Goal: Find specific page/section: Find specific page/section

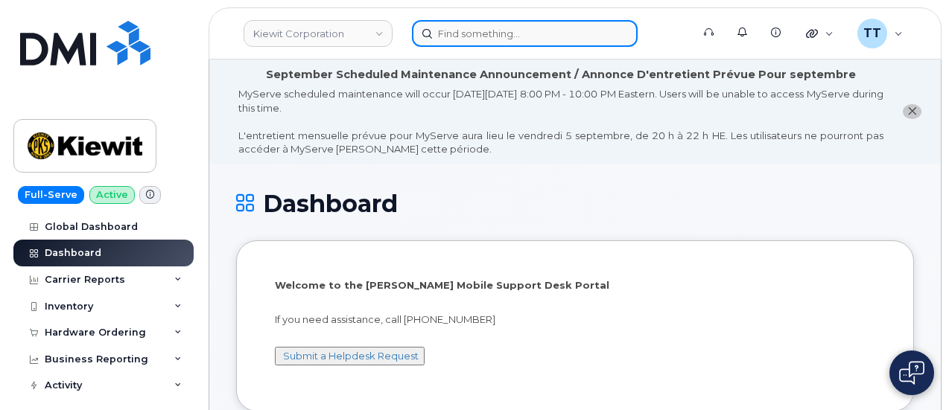
click at [477, 36] on input at bounding box center [525, 33] width 226 height 27
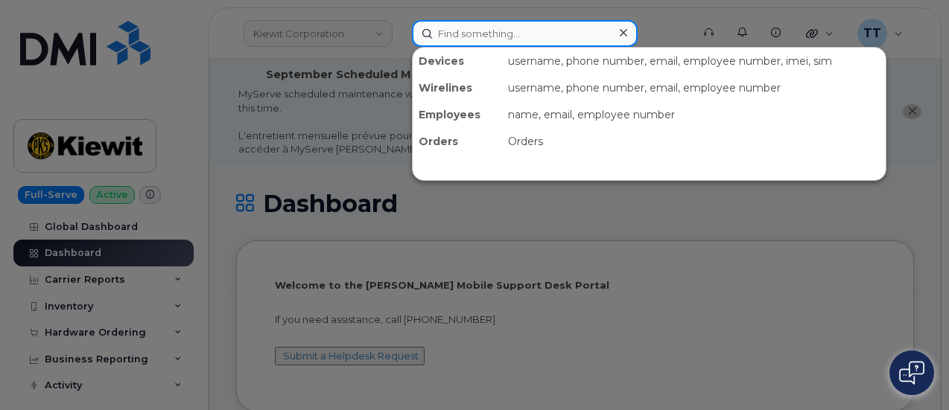
paste input "480-431-8009"
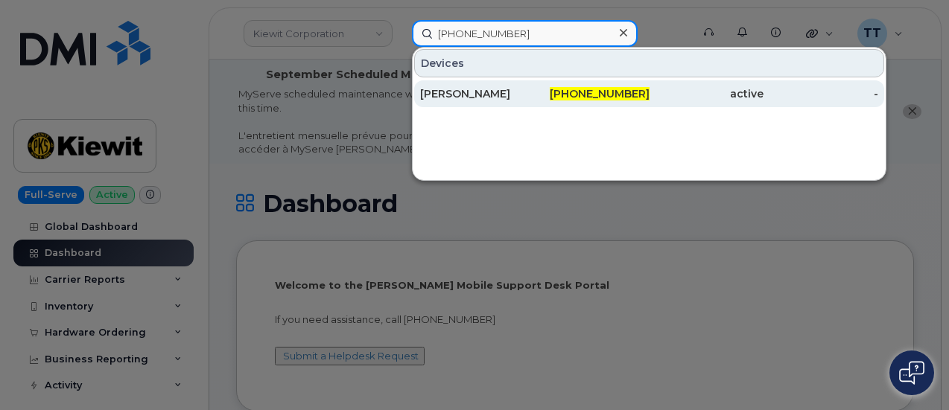
type input "480-431-8009"
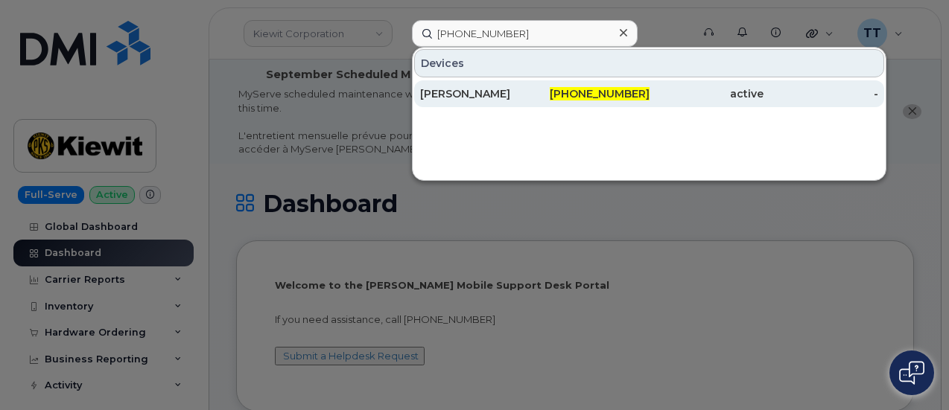
click at [506, 96] on div "THOMAS AIELLO" at bounding box center [477, 93] width 115 height 15
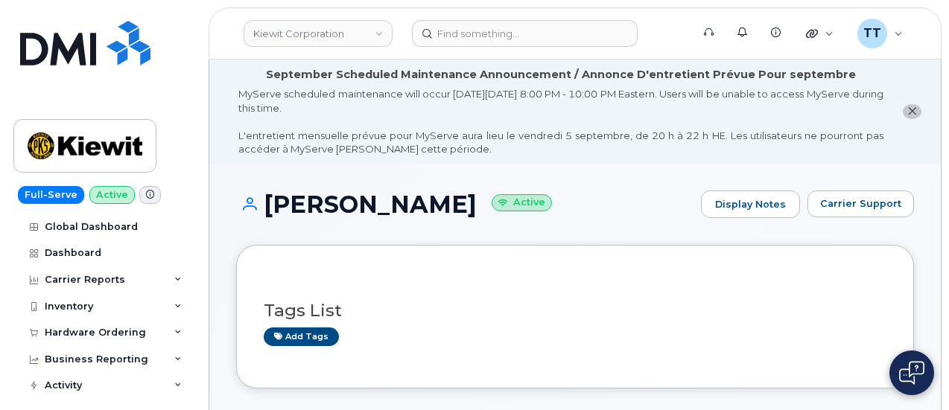
click at [392, 208] on h1 "THOMAS AIELLO Active" at bounding box center [464, 204] width 457 height 26
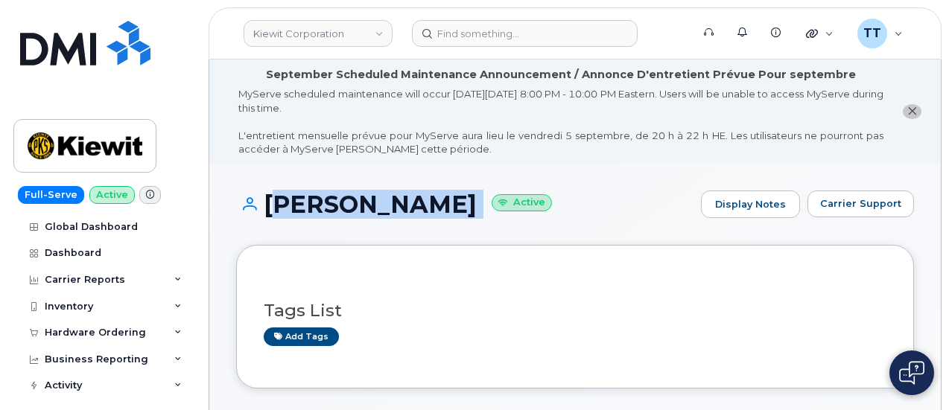
click at [392, 208] on h1 "THOMAS AIELLO Active" at bounding box center [464, 204] width 457 height 26
copy h1 "[PERSON_NAME]"
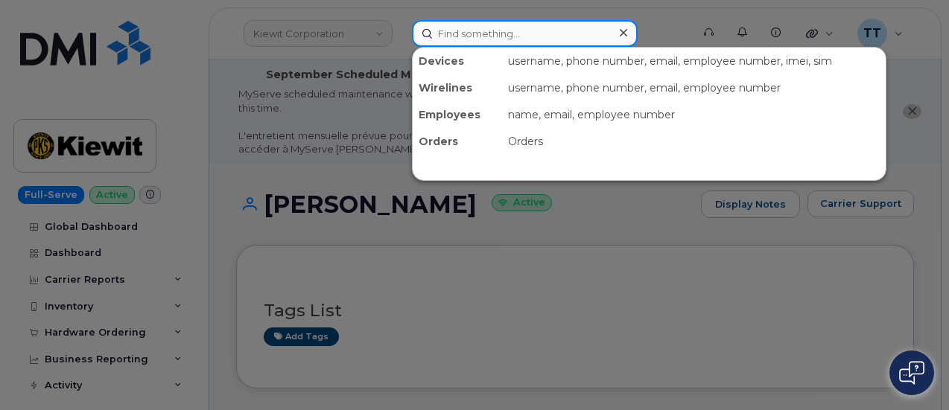
click at [473, 31] on input at bounding box center [525, 33] width 226 height 27
paste input "780-655-8754"
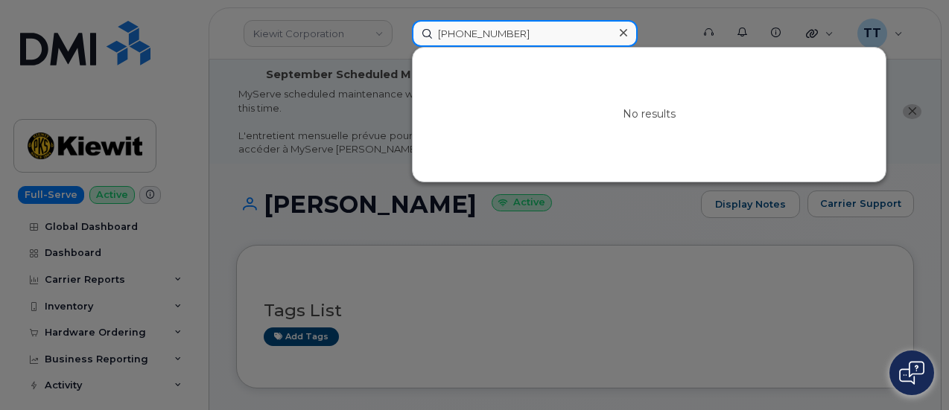
type input "780-655-8754"
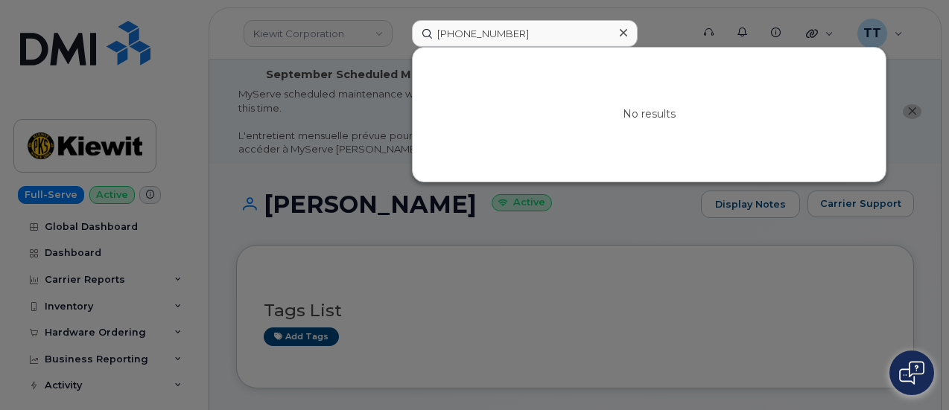
click at [861, 247] on div at bounding box center [474, 205] width 949 height 410
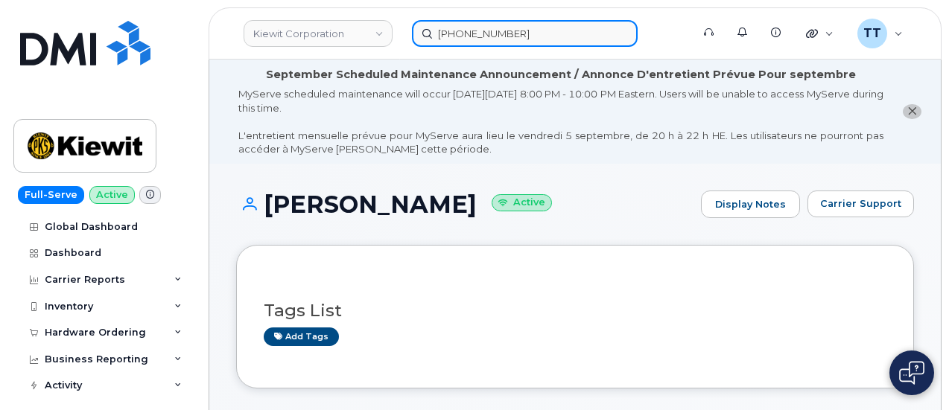
click at [509, 35] on input "780-655-8754" at bounding box center [525, 33] width 226 height 27
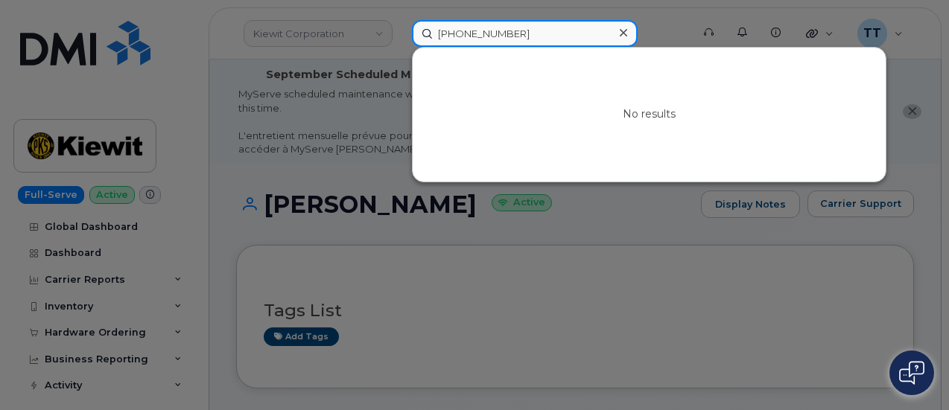
click at [509, 35] on input "780-655-8754" at bounding box center [525, 33] width 226 height 27
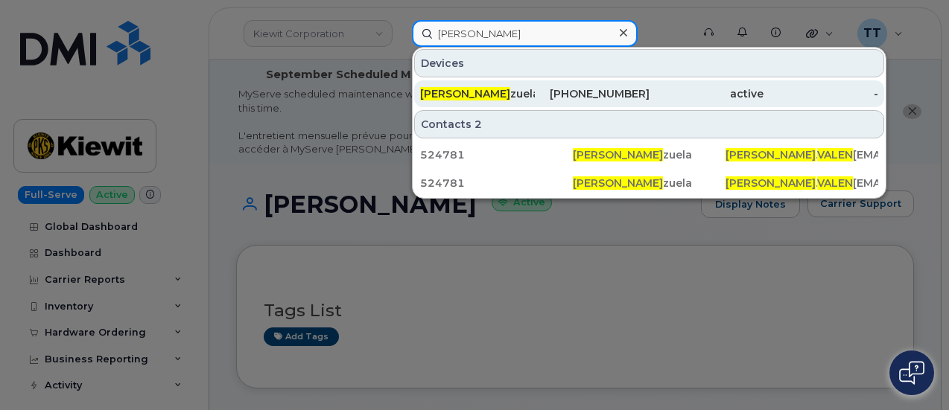
type input "allan valen"
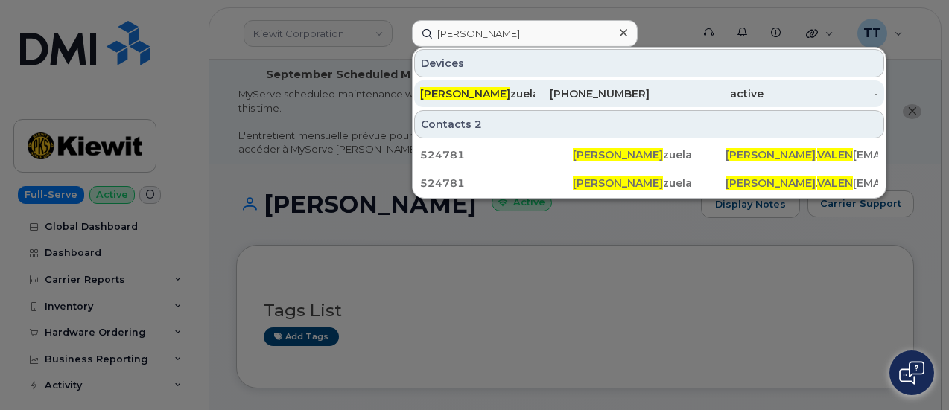
click at [484, 94] on div "Allan Valen zuela" at bounding box center [477, 93] width 115 height 15
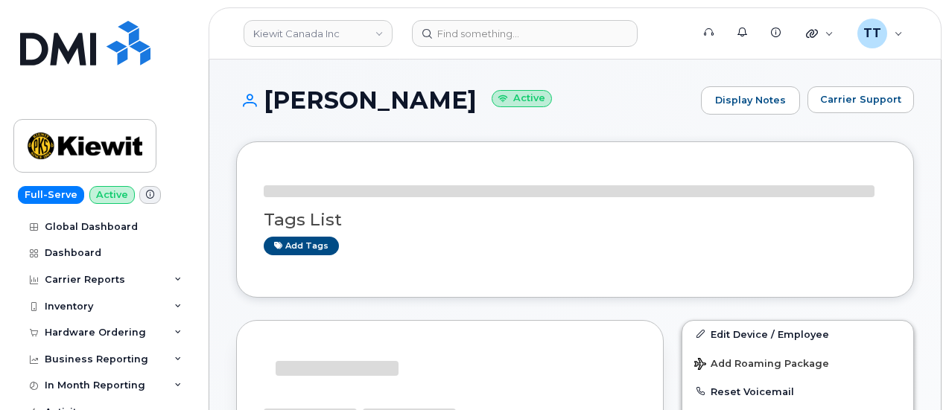
click at [388, 103] on h1 "Allan Valenzuela Active" at bounding box center [464, 100] width 457 height 26
click at [388, 102] on h1 "Allan Valenzuela Active" at bounding box center [464, 100] width 457 height 26
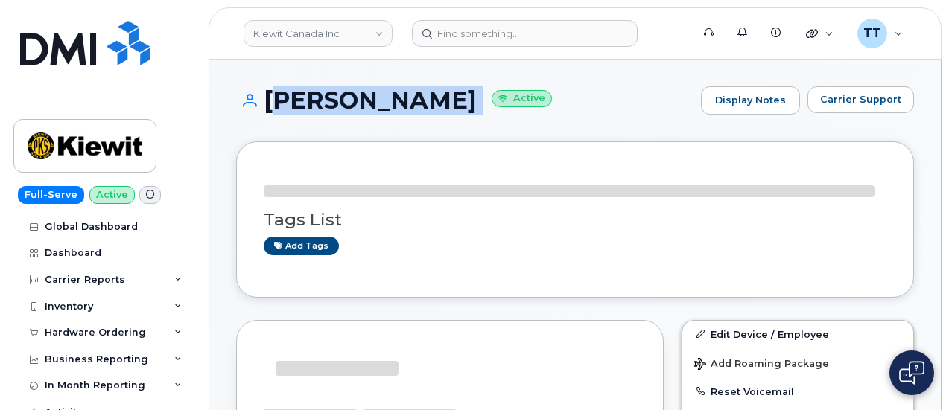
click at [388, 102] on h1 "Allan Valenzuela Active" at bounding box center [464, 100] width 457 height 26
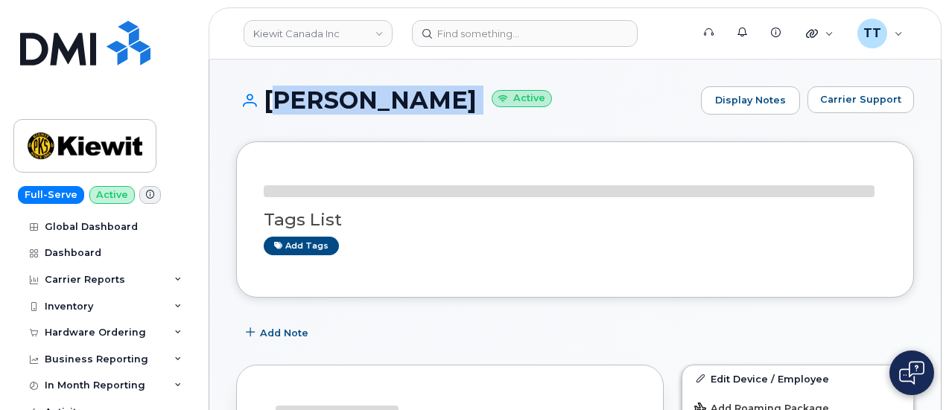
copy h1 "Allan Valenzuela"
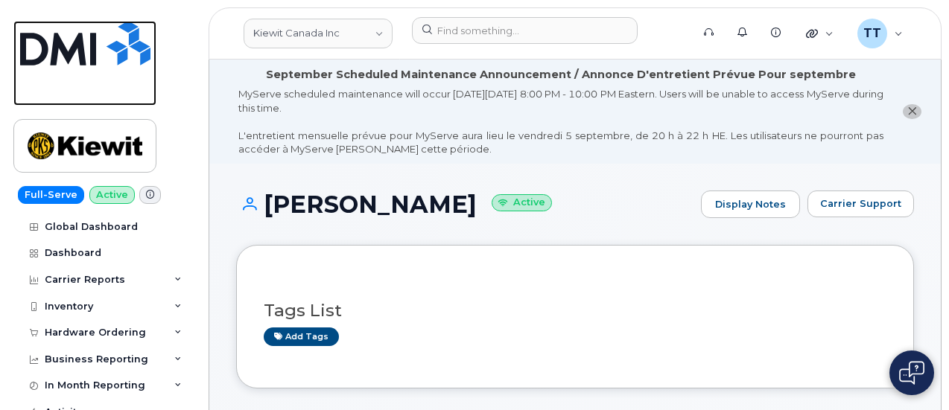
drag, startPoint x: 66, startPoint y: 76, endPoint x: 109, endPoint y: 95, distance: 47.0
click at [66, 76] on link at bounding box center [84, 63] width 143 height 85
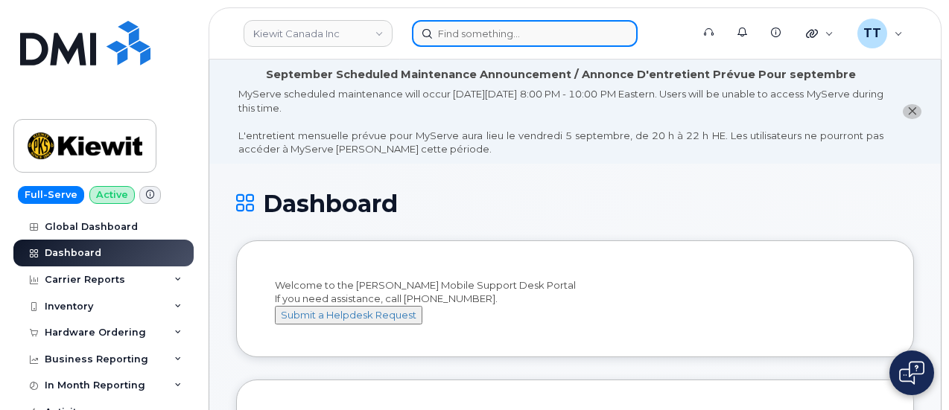
click at [503, 34] on input at bounding box center [525, 33] width 226 height 27
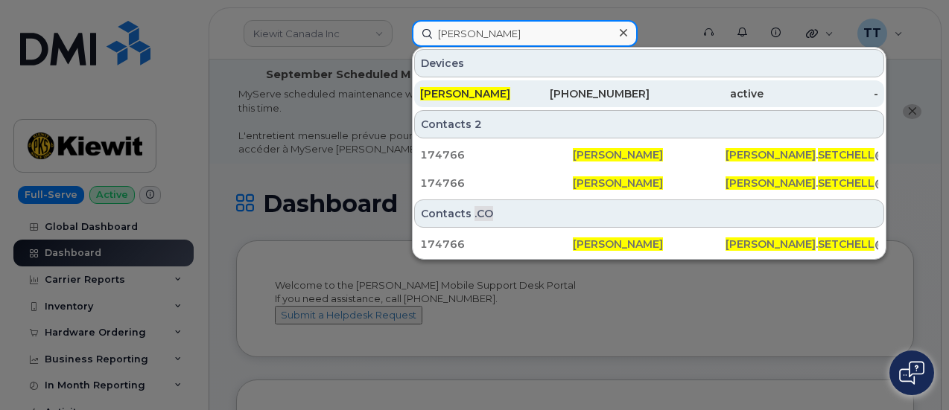
type input "scott setchell"
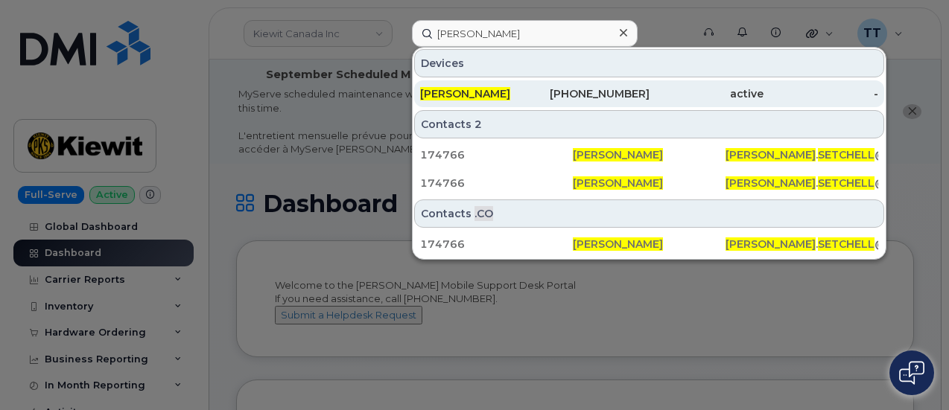
click at [485, 81] on div "[PERSON_NAME]" at bounding box center [477, 93] width 115 height 27
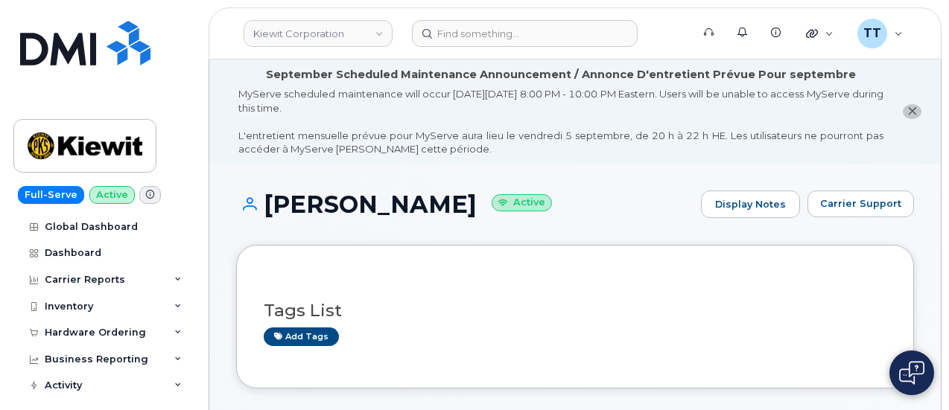
click at [354, 214] on h1 "[PERSON_NAME] Active" at bounding box center [464, 204] width 457 height 26
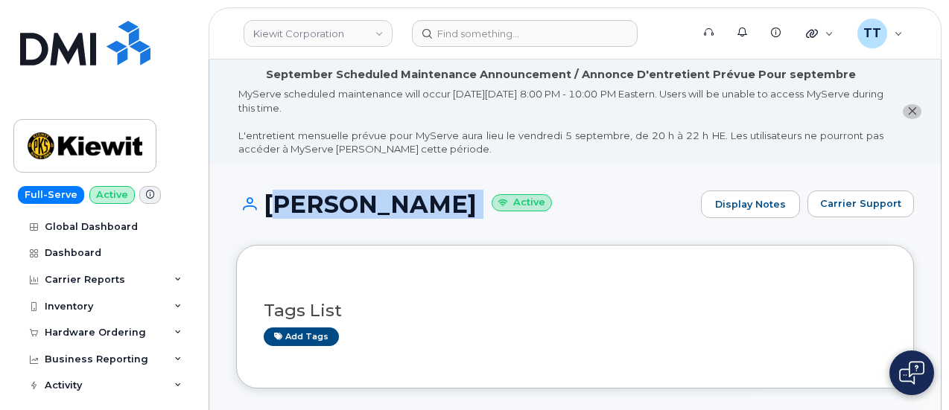
click at [354, 214] on h1 "[PERSON_NAME] Active" at bounding box center [464, 204] width 457 height 26
copy h1 "[PERSON_NAME]"
click at [454, 216] on h1 "[PERSON_NAME] Active" at bounding box center [464, 204] width 457 height 26
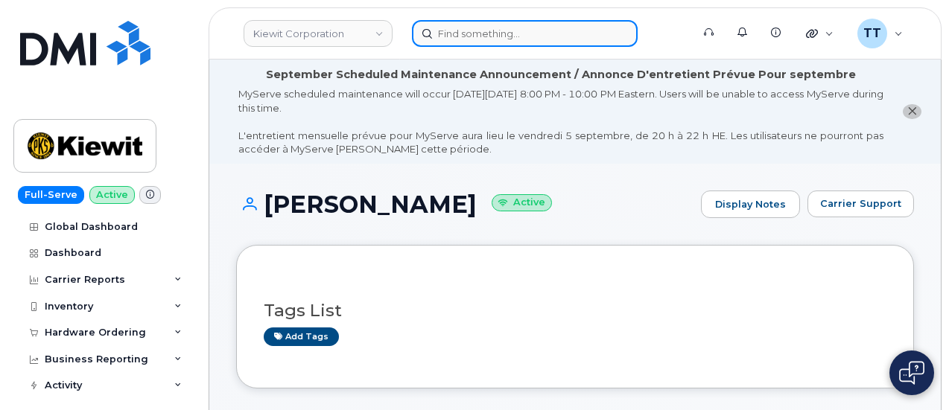
click at [471, 25] on input at bounding box center [525, 33] width 226 height 27
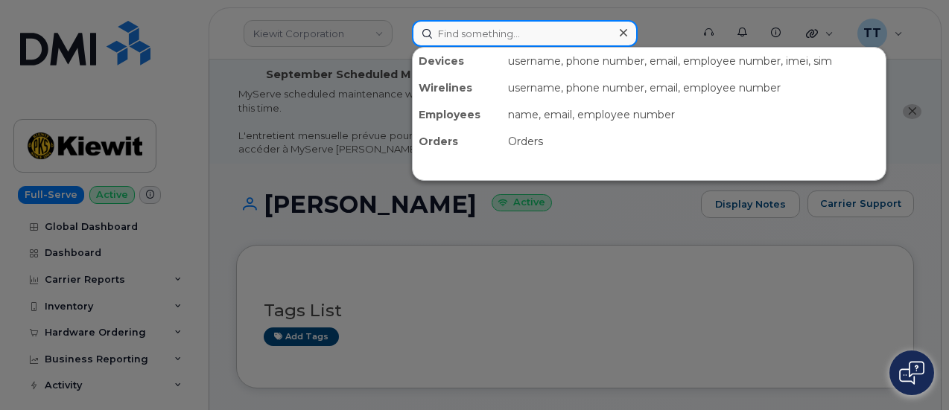
paste input "[PHONE_NUMBER]"
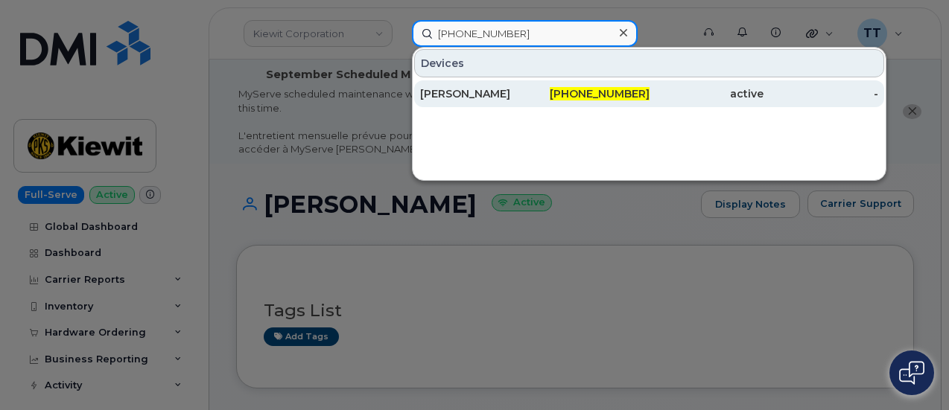
type input "[PHONE_NUMBER]"
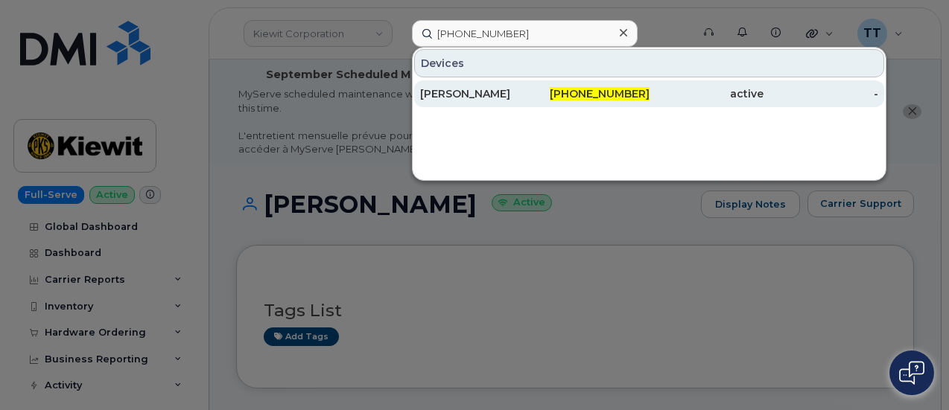
click at [507, 96] on div "[PERSON_NAME]" at bounding box center [477, 93] width 115 height 15
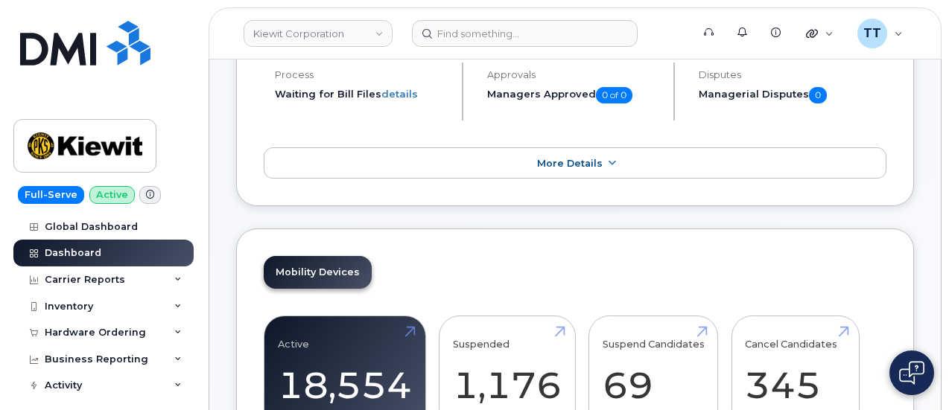
scroll to position [447, 0]
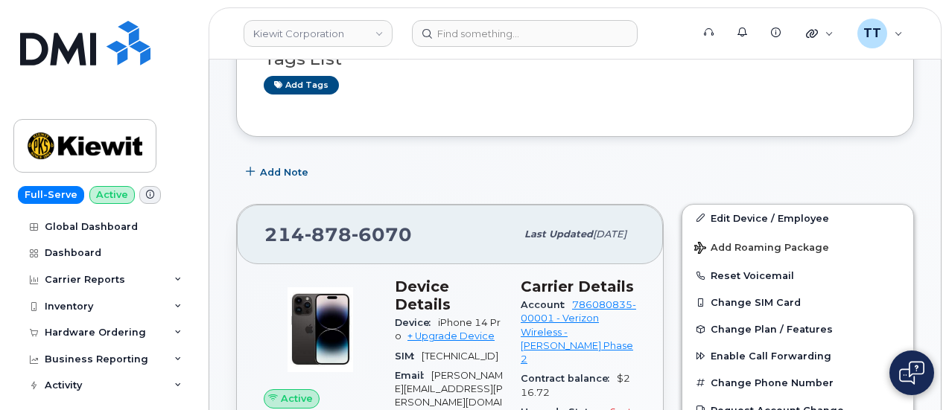
scroll to position [447, 0]
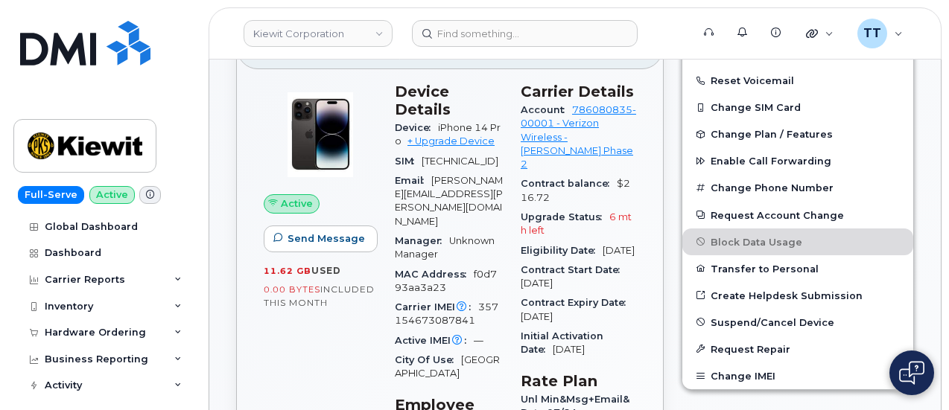
click at [488, 302] on span "357154673087841" at bounding box center [446, 314] width 103 height 25
copy span "357154673087841"
